Goal: Information Seeking & Learning: Find specific fact

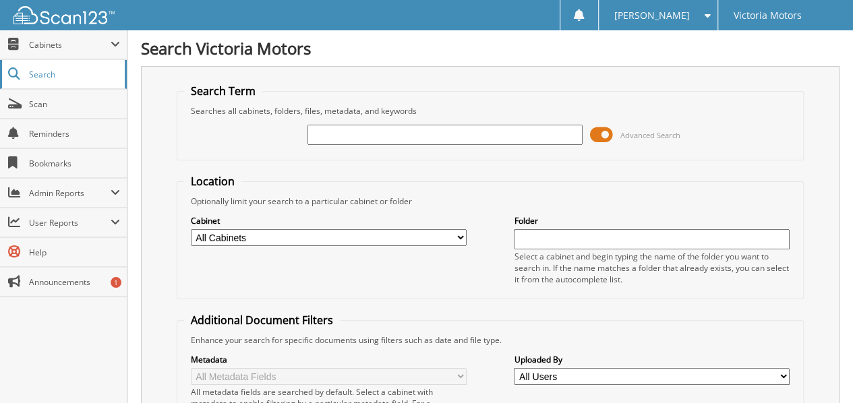
click at [59, 72] on span "Search" at bounding box center [73, 74] width 89 height 11
drag, startPoint x: 0, startPoint y: 0, endPoint x: 366, endPoint y: 137, distance: 390.8
click at [366, 137] on input "text" at bounding box center [445, 135] width 276 height 20
type input "233422"
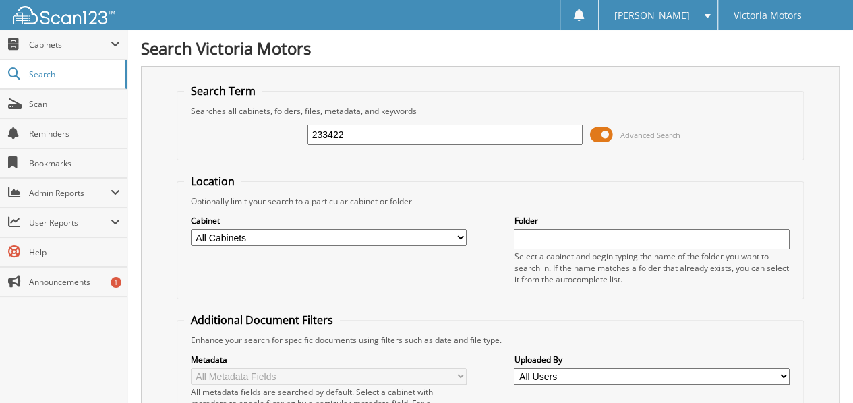
click at [36, 73] on span "Search" at bounding box center [73, 74] width 89 height 11
click at [86, 71] on span "Search" at bounding box center [73, 74] width 89 height 11
click at [76, 175] on link "Bookmarks" at bounding box center [63, 163] width 127 height 29
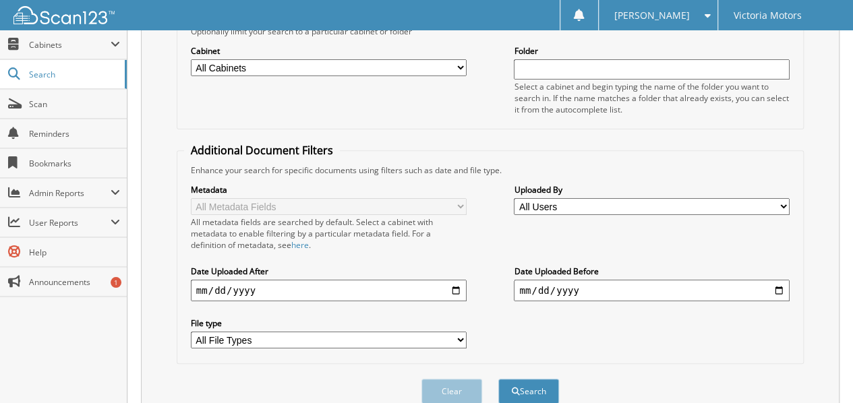
scroll to position [217, 0]
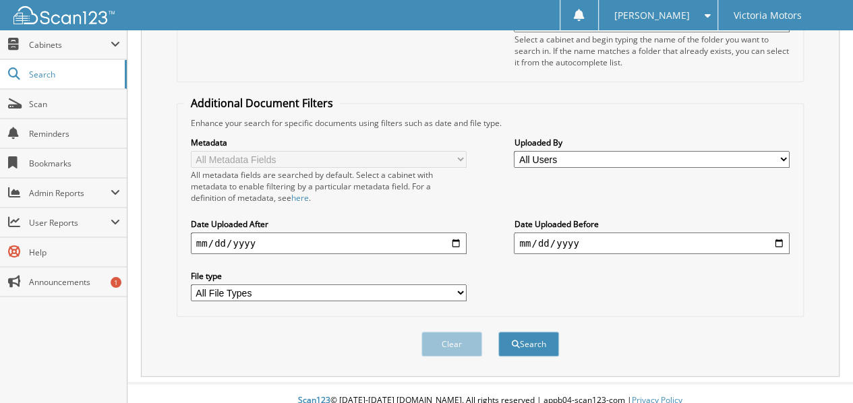
click at [298, 284] on select "All File Types JPG PDF" at bounding box center [329, 292] width 276 height 17
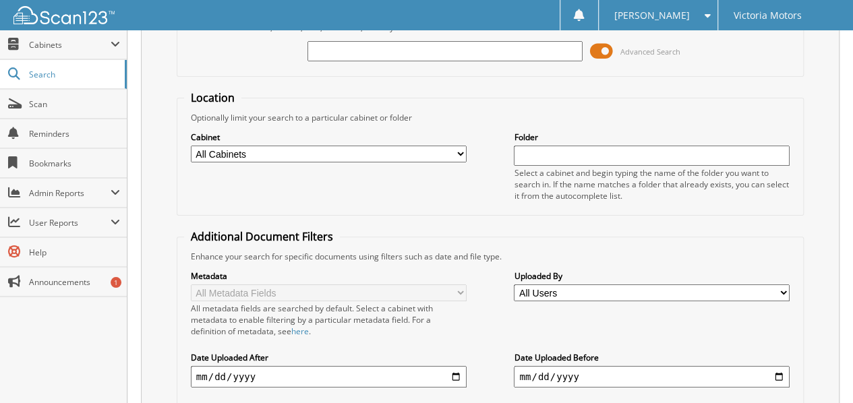
scroll to position [0, 0]
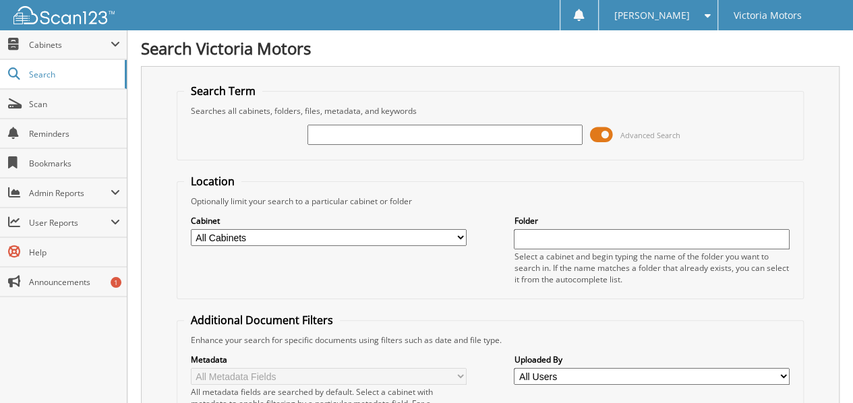
click at [341, 125] on input "text" at bounding box center [445, 135] width 276 height 20
type input "233422"
click at [44, 100] on span "Scan" at bounding box center [74, 103] width 91 height 11
click at [67, 79] on span "Search" at bounding box center [73, 74] width 89 height 11
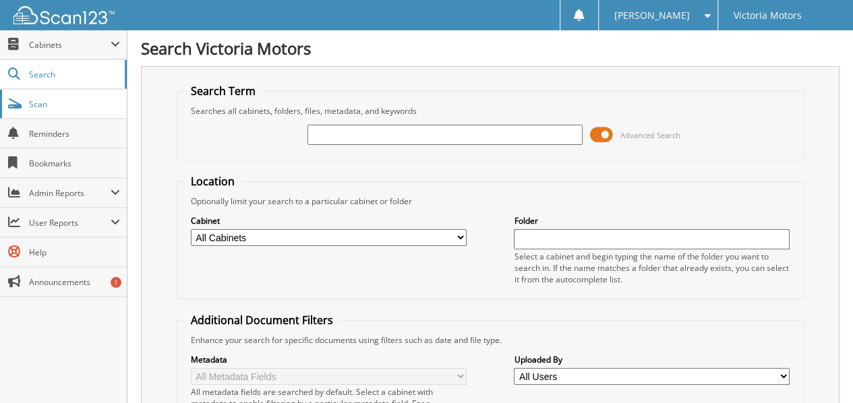
click at [56, 99] on span "Scan" at bounding box center [74, 103] width 91 height 11
drag, startPoint x: 0, startPoint y: 0, endPoint x: 375, endPoint y: 140, distance: 400.2
click at [375, 140] on input "text" at bounding box center [445, 135] width 276 height 20
type input "233422"
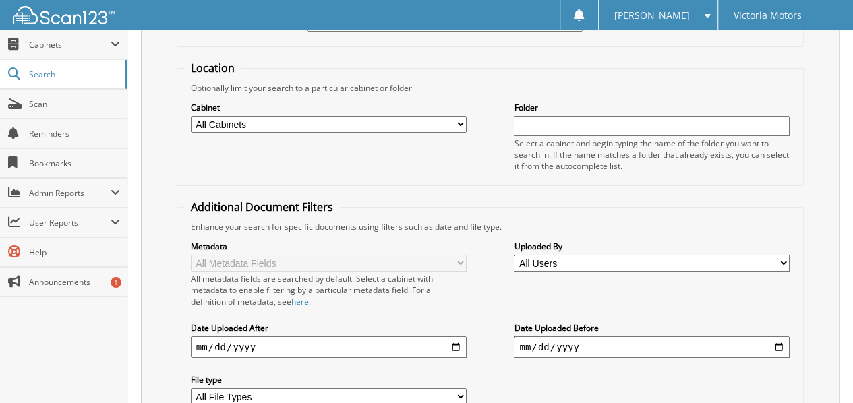
scroll to position [265, 0]
